Goal: Task Accomplishment & Management: Manage account settings

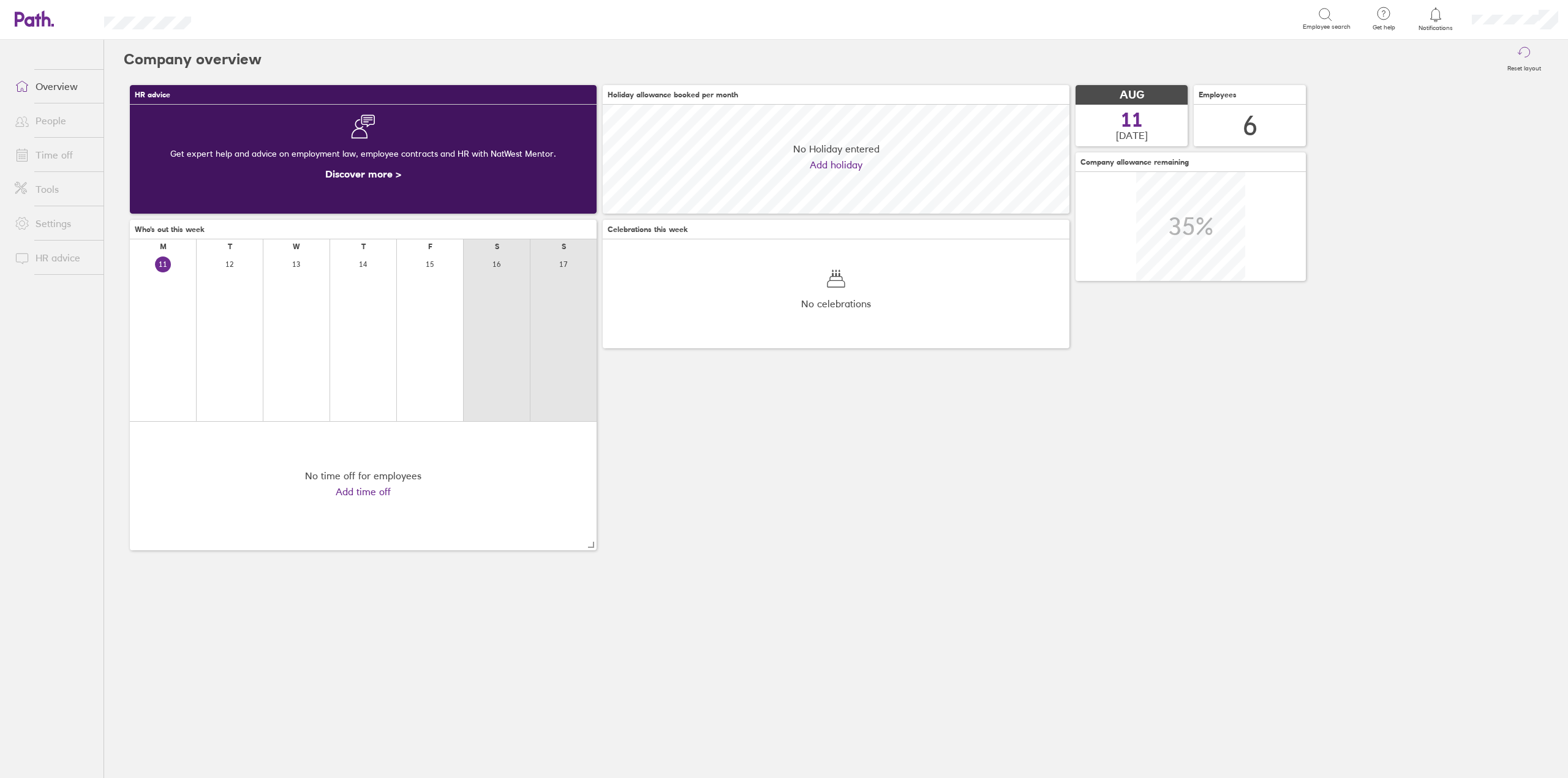
scroll to position [109, 467]
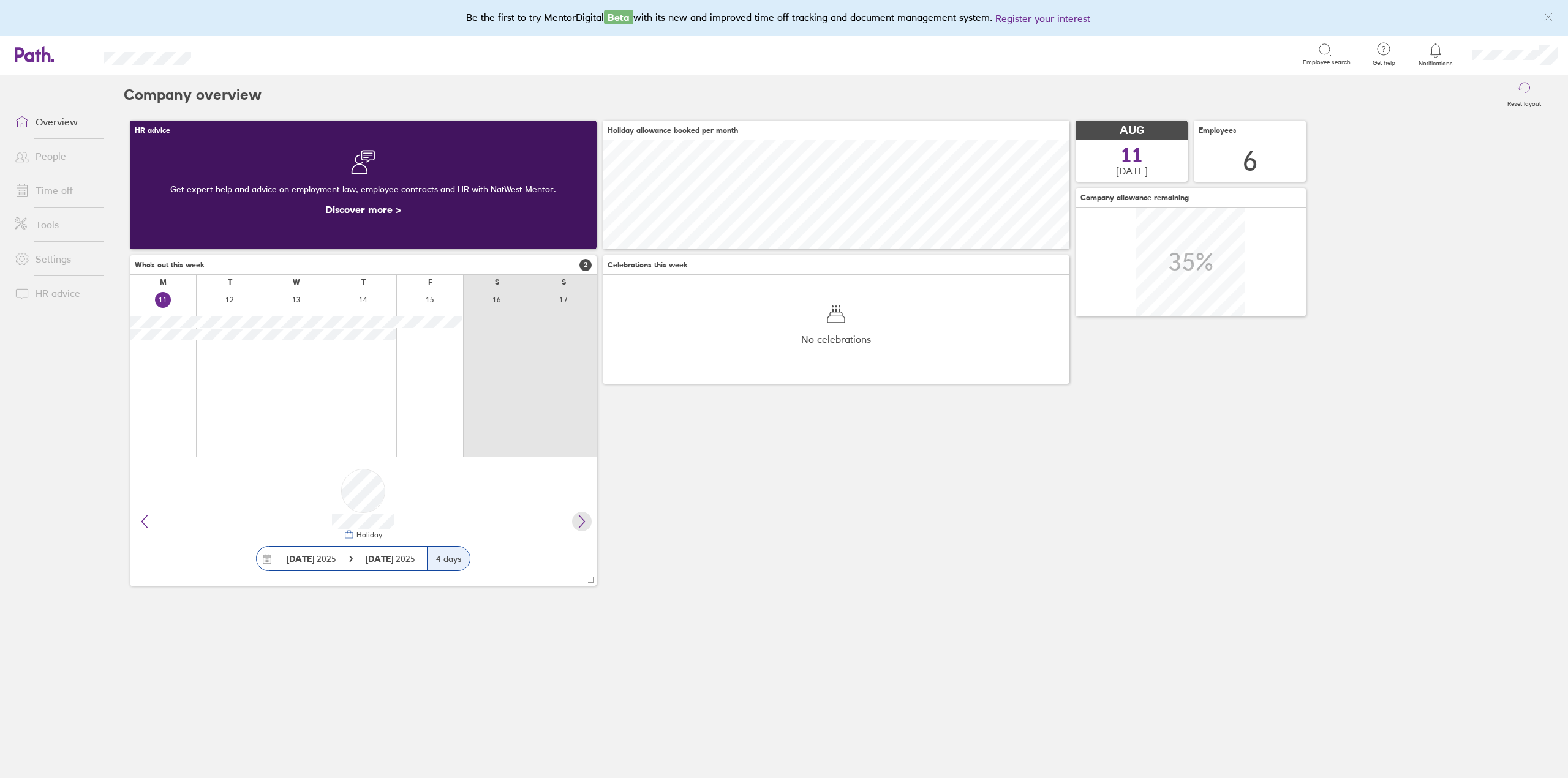
click at [587, 528] on button at bounding box center [581, 521] width 20 height 20
click at [64, 185] on link "Time off" at bounding box center [55, 190] width 99 height 25
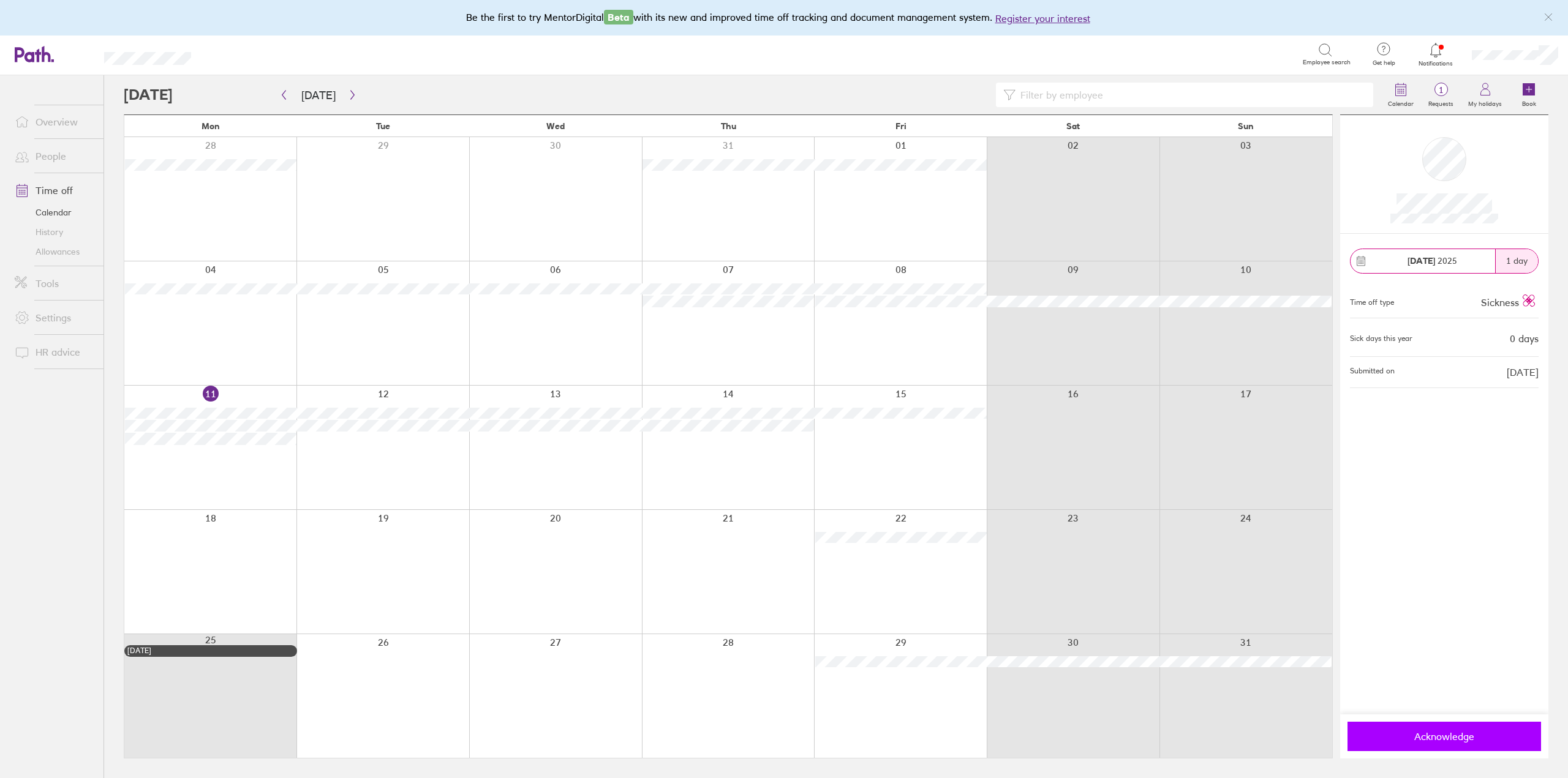
click at [1464, 741] on button "Acknowledge" at bounding box center [1443, 736] width 194 height 29
